Goal: Navigation & Orientation: Find specific page/section

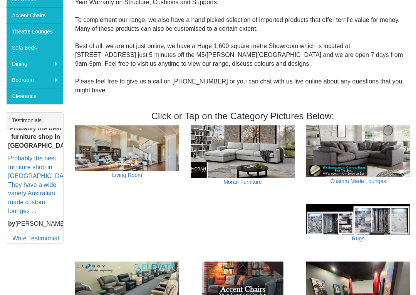
scroll to position [223, 0]
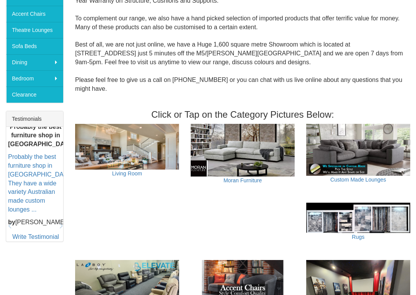
click at [98, 137] on img at bounding box center [127, 147] width 104 height 46
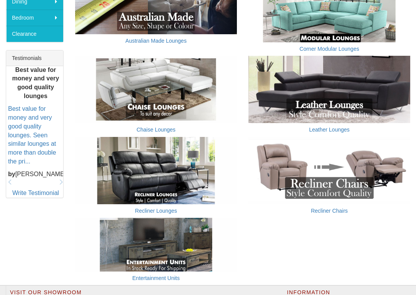
scroll to position [285, 0]
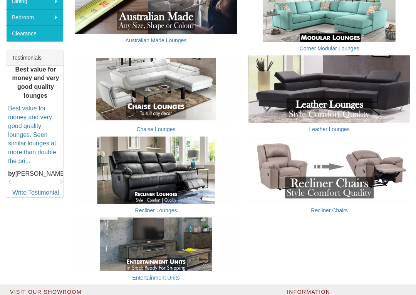
click at [137, 176] on img at bounding box center [156, 170] width 162 height 67
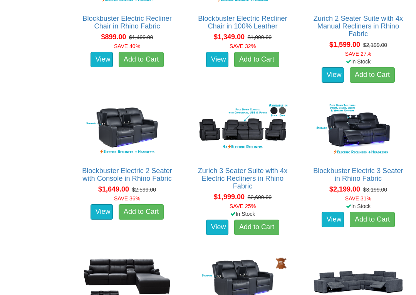
scroll to position [530, 0]
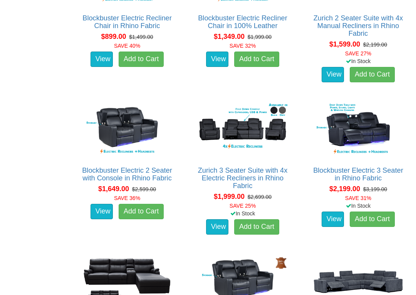
click at [254, 125] on img at bounding box center [243, 130] width 96 height 59
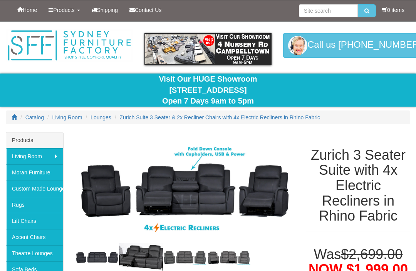
click at [101, 116] on span "Lounges" at bounding box center [101, 117] width 21 height 6
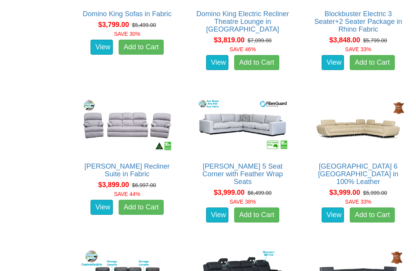
scroll to position [4168, 0]
click at [125, 120] on img at bounding box center [127, 125] width 96 height 59
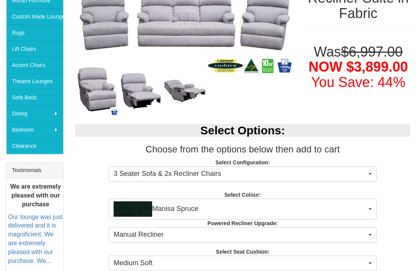
scroll to position [162, 0]
